Goal: Communication & Community: Ask a question

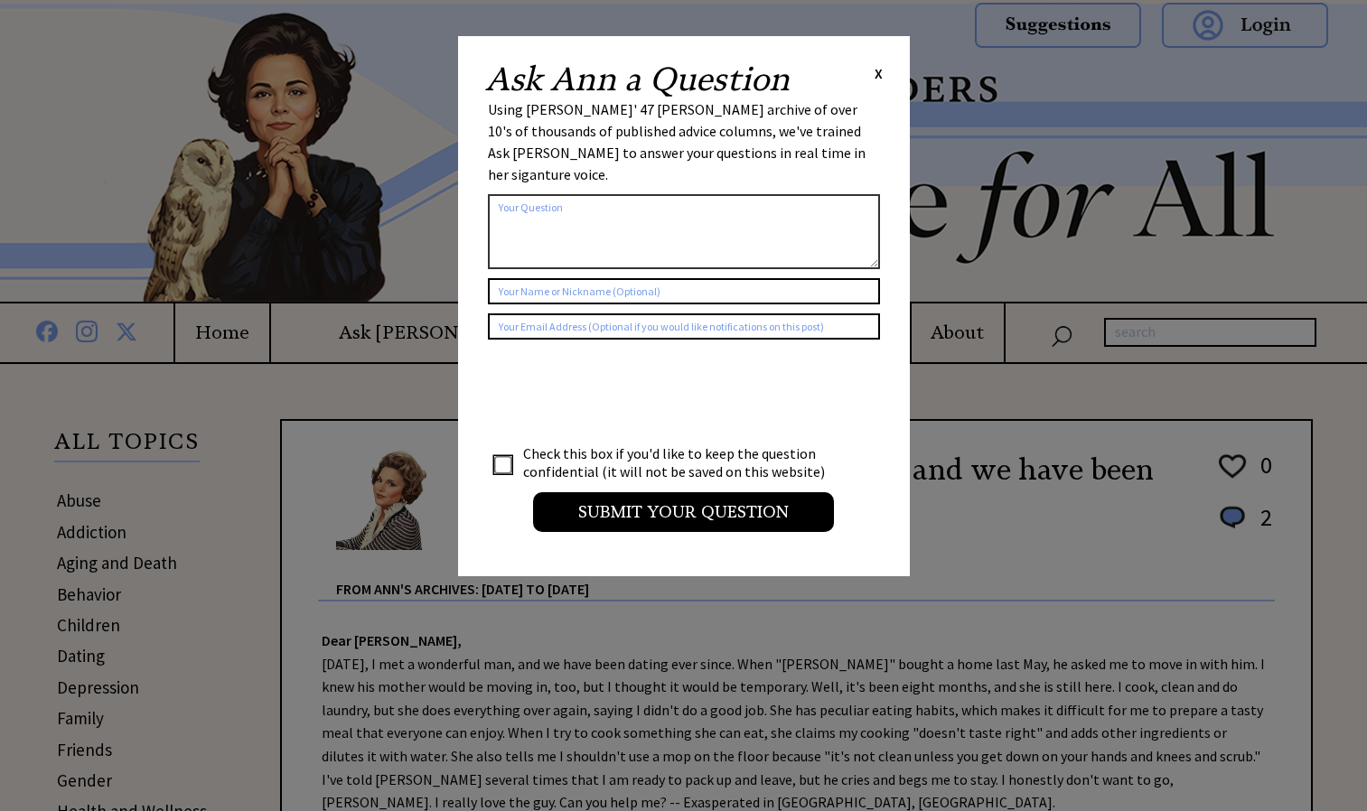
click at [611, 194] on textarea at bounding box center [684, 231] width 392 height 75
click at [869, 96] on table "Using Ann Landers' 47 vear archive of over 10's of thousands of published advic…" at bounding box center [684, 323] width 398 height 454
click at [876, 70] on span "X" at bounding box center [879, 73] width 8 height 18
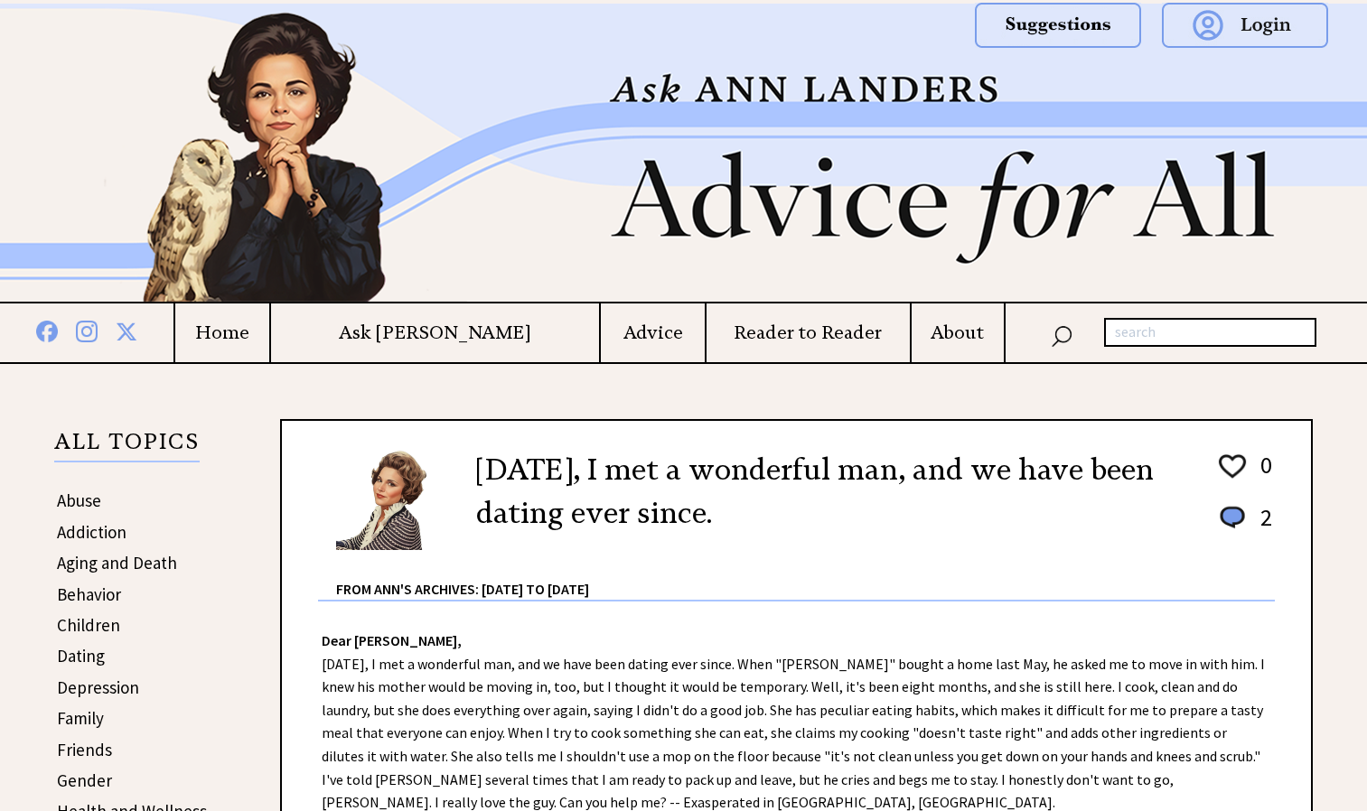
click at [476, 342] on h4 "Ask [PERSON_NAME]" at bounding box center [435, 333] width 329 height 23
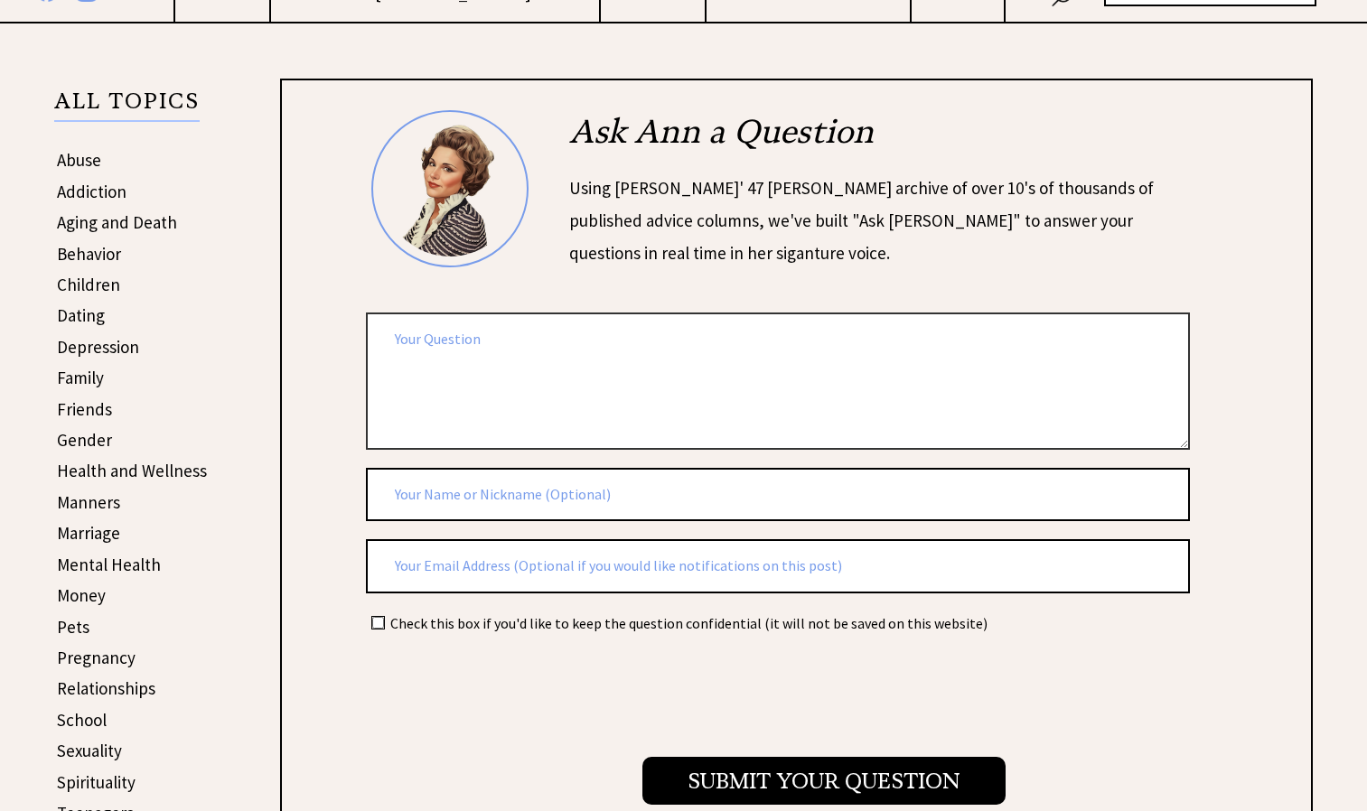
scroll to position [346, 0]
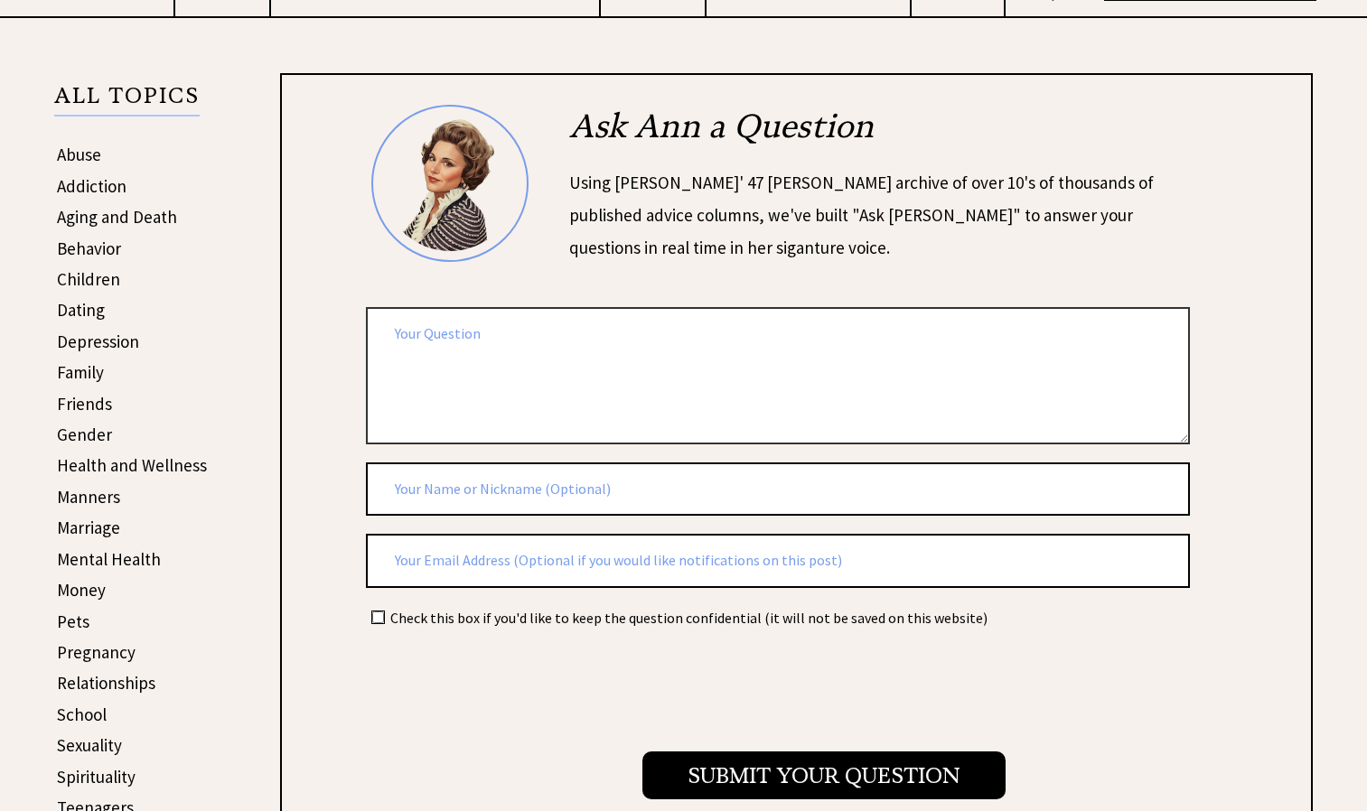
click at [1026, 381] on textarea at bounding box center [778, 375] width 824 height 136
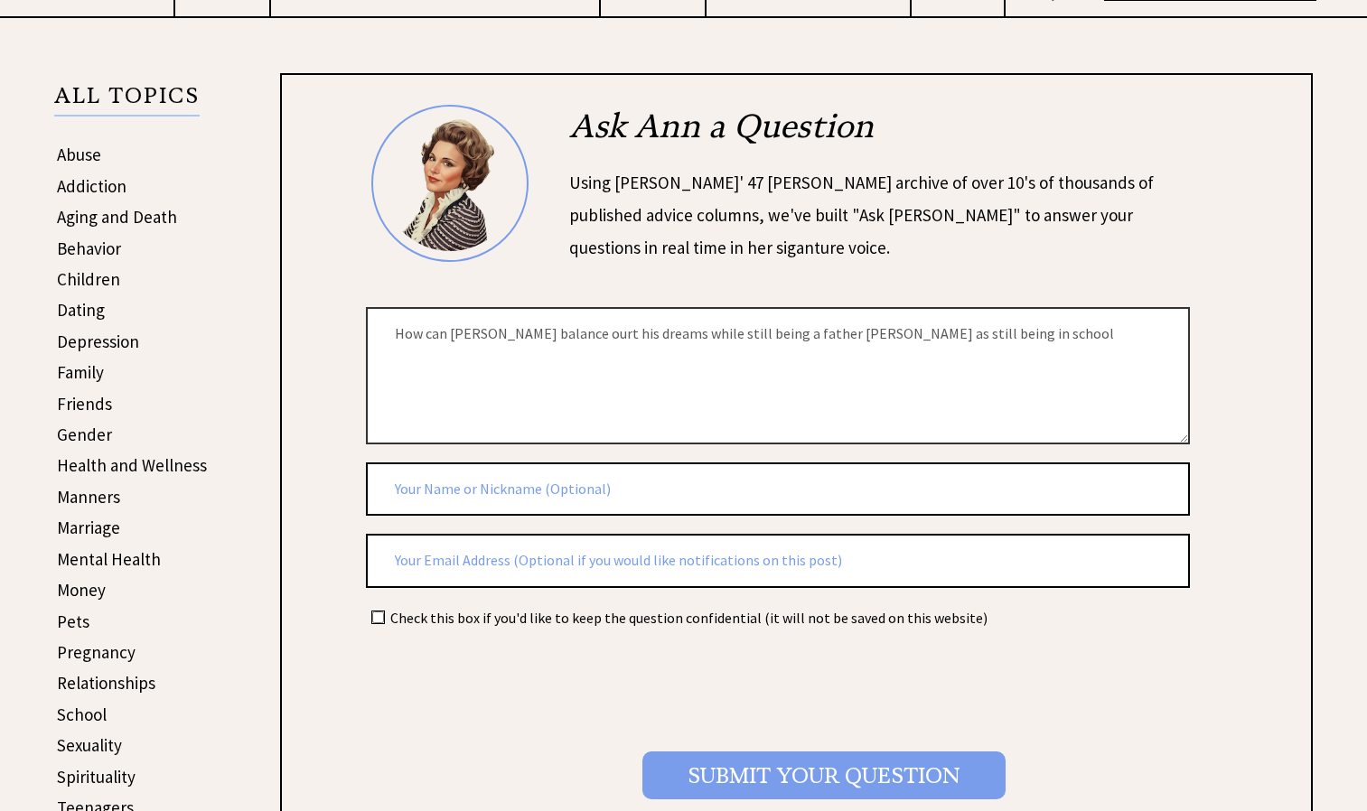
type textarea "How can [PERSON_NAME] balance ourt his dreams while still being a father [PERSO…"
click at [691, 778] on input "Submit your Question" at bounding box center [823, 776] width 363 height 48
click at [754, 784] on input "Submit your Question" at bounding box center [823, 776] width 363 height 48
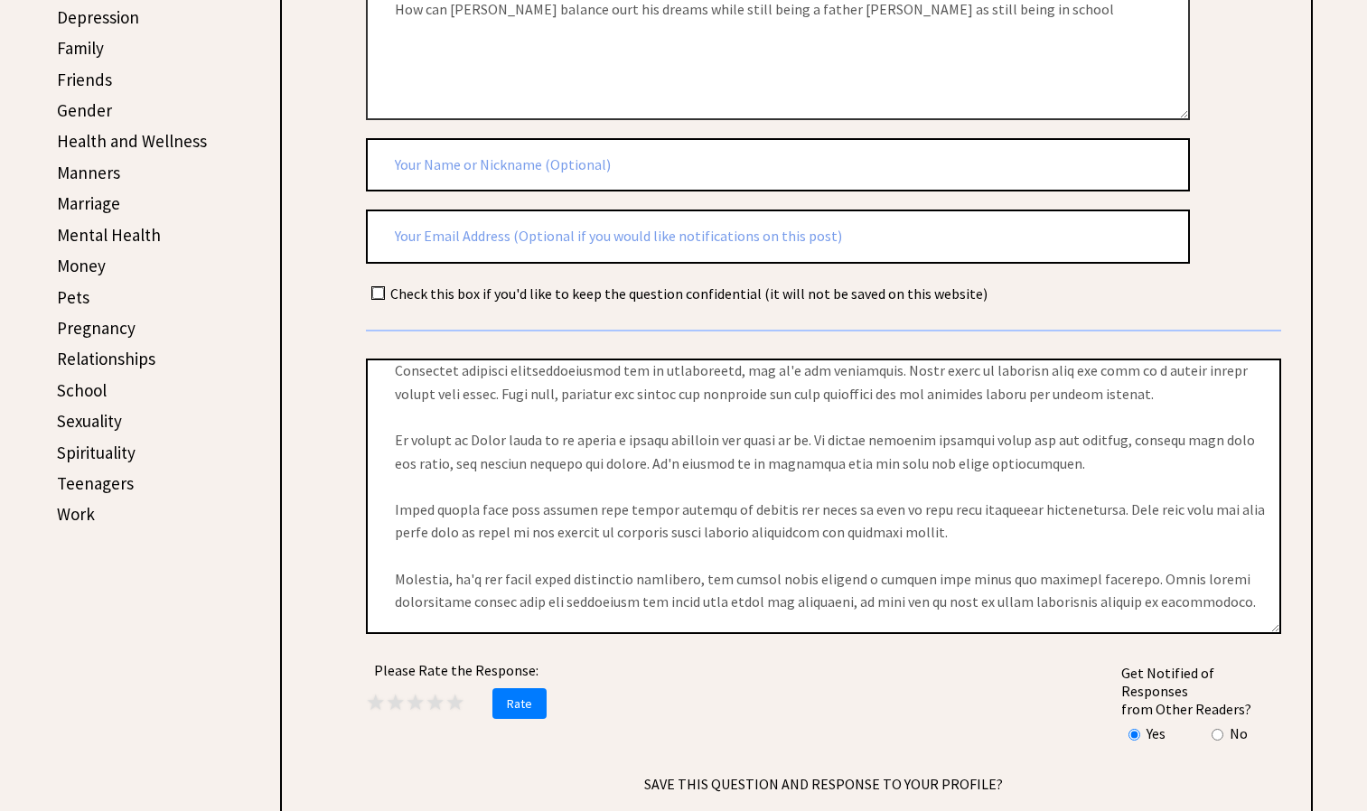
scroll to position [0, 0]
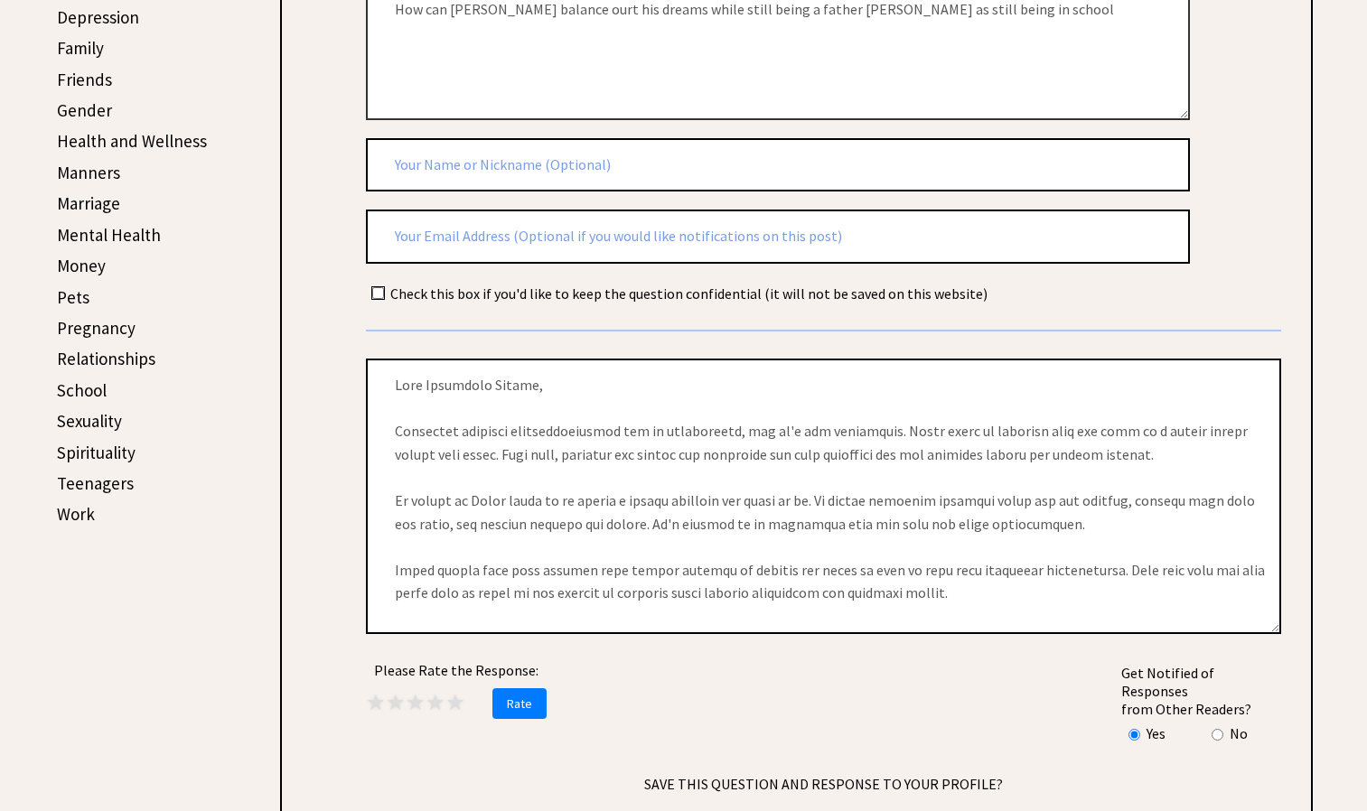
click at [1272, 625] on textarea at bounding box center [823, 497] width 915 height 276
